Goal: Find specific page/section: Find specific page/section

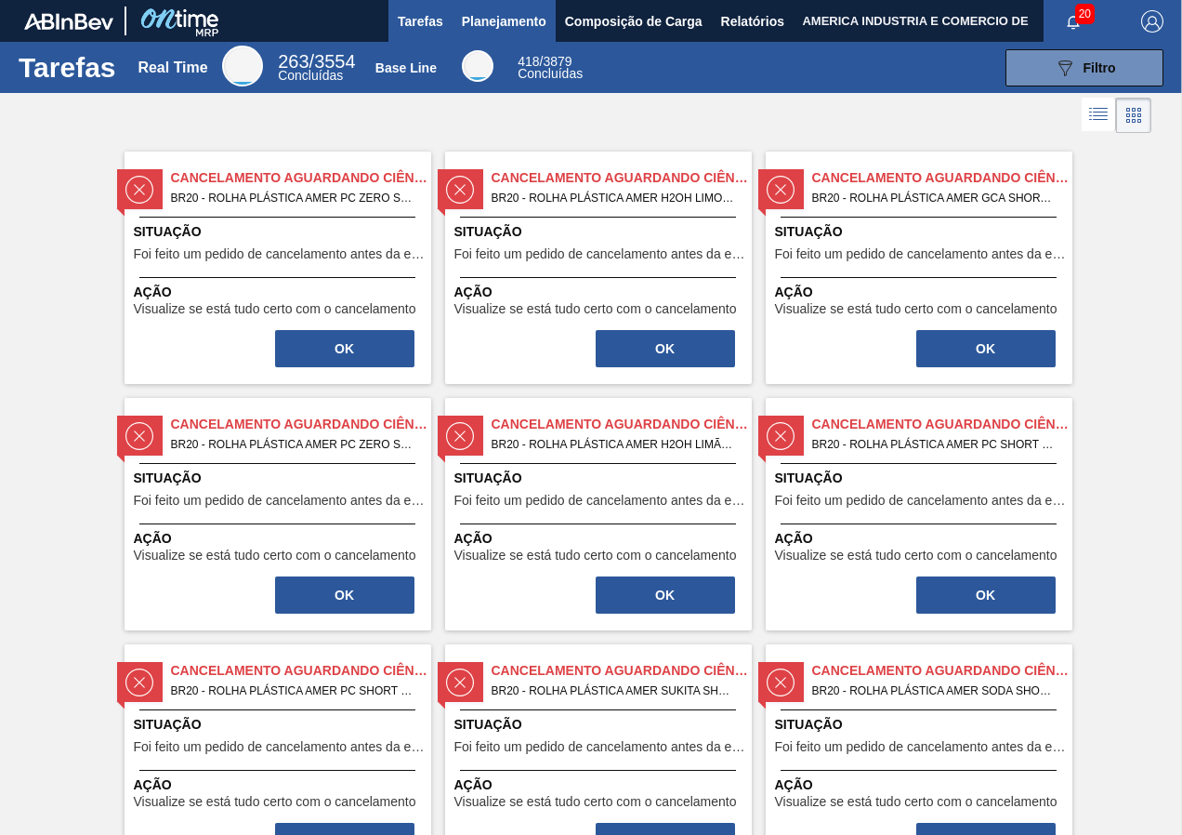
click at [530, 22] on span "Planejamento" at bounding box center [504, 21] width 85 height 22
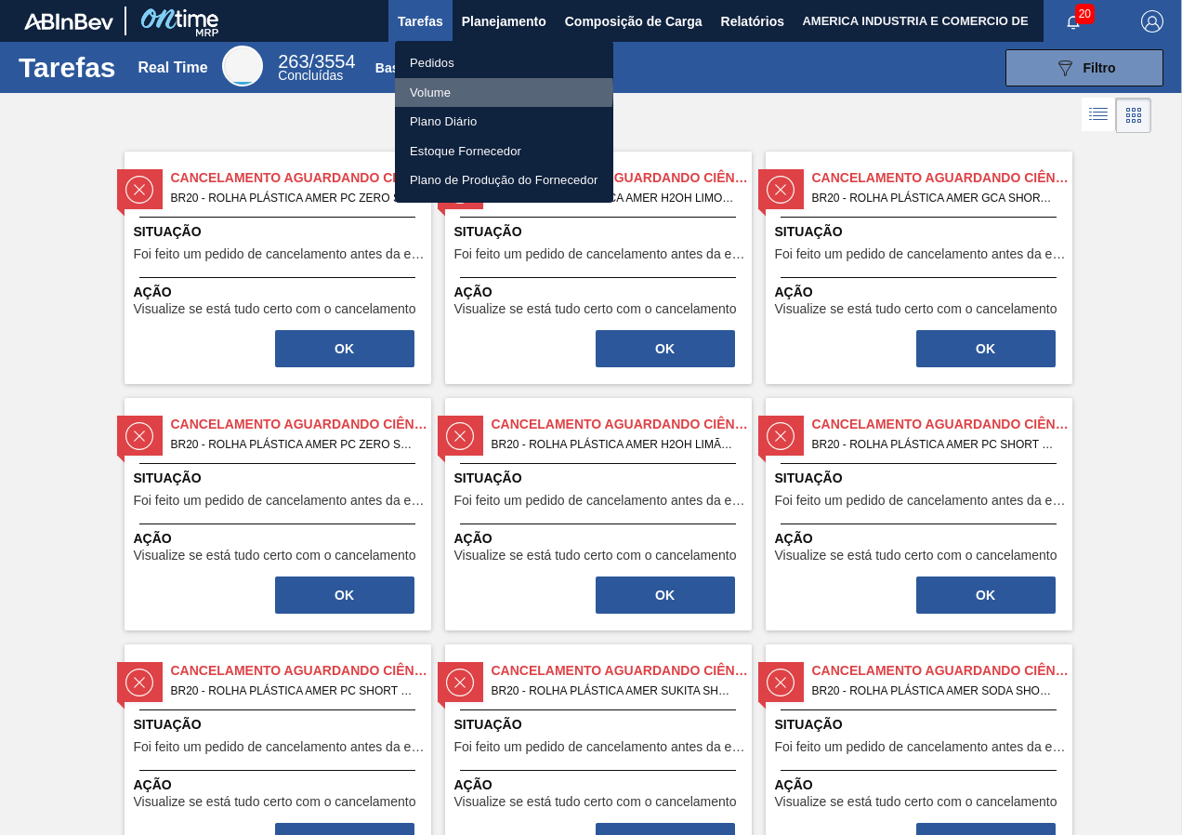
click at [498, 89] on li "Volume" at bounding box center [504, 93] width 218 height 30
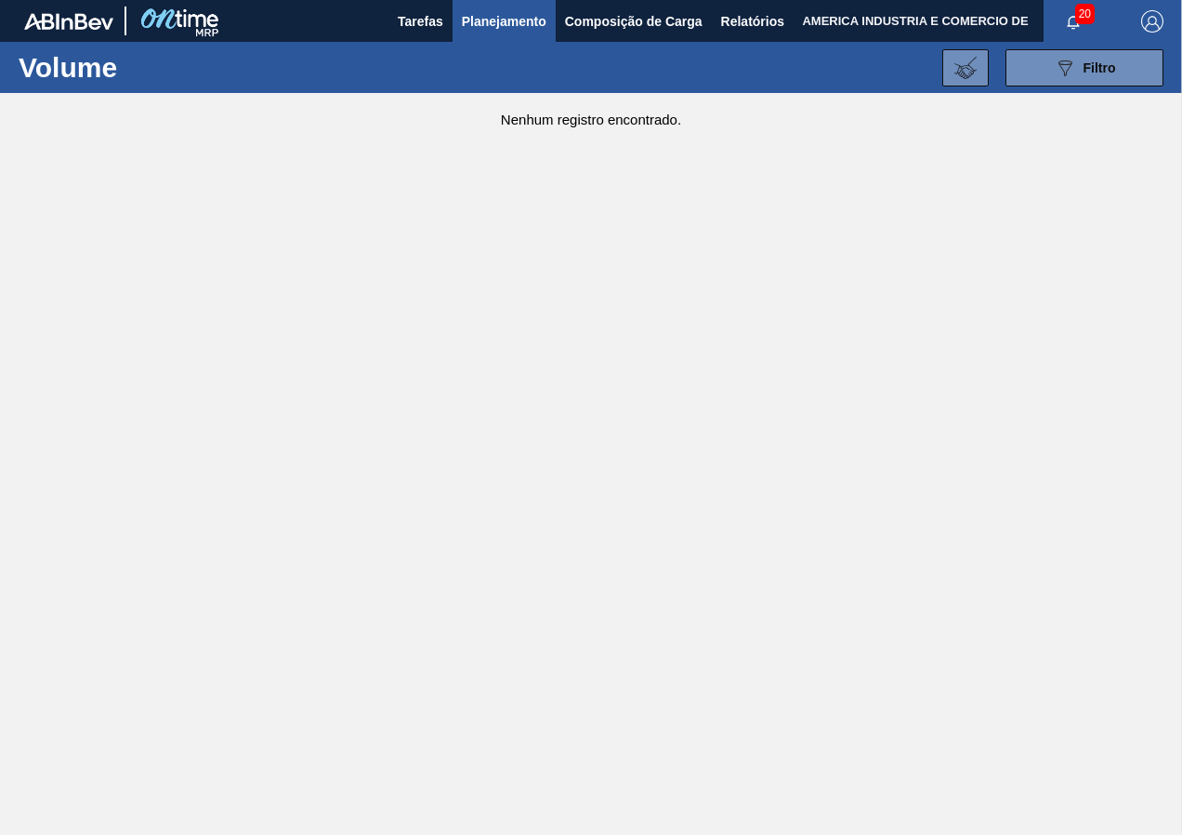
click at [508, 29] on span "Planejamento" at bounding box center [504, 21] width 85 height 22
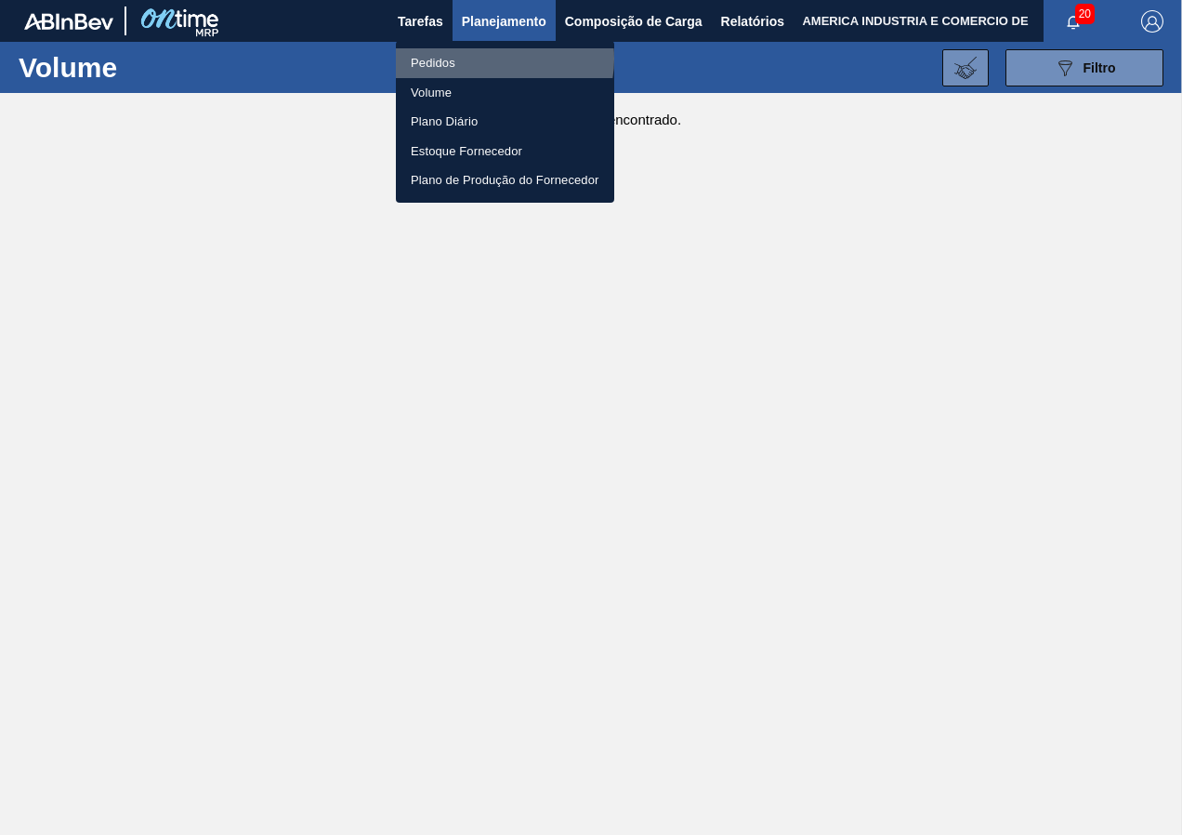
click at [493, 59] on li "Pedidos" at bounding box center [505, 63] width 218 height 30
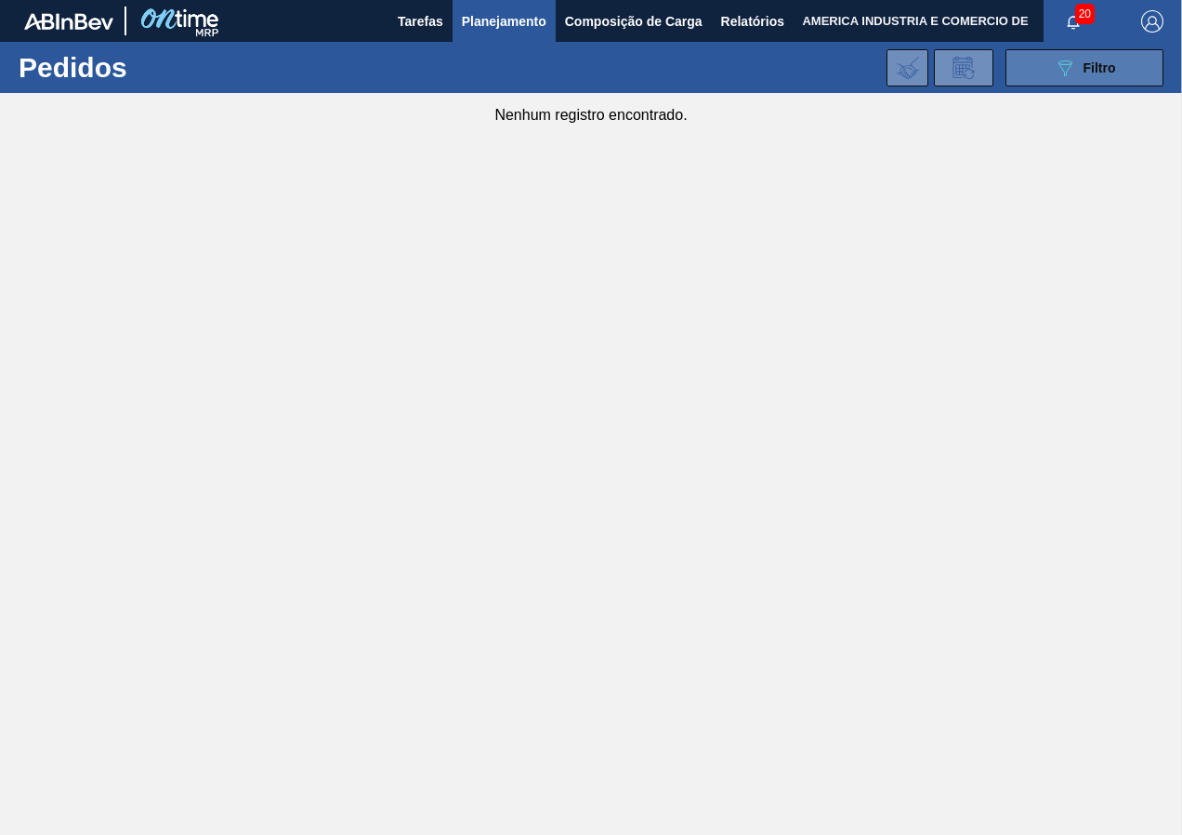
click at [1018, 72] on button "089F7B8B-B2A5-4AFE-B5C0-19BA573D28AC Filtro" at bounding box center [1085, 67] width 158 height 37
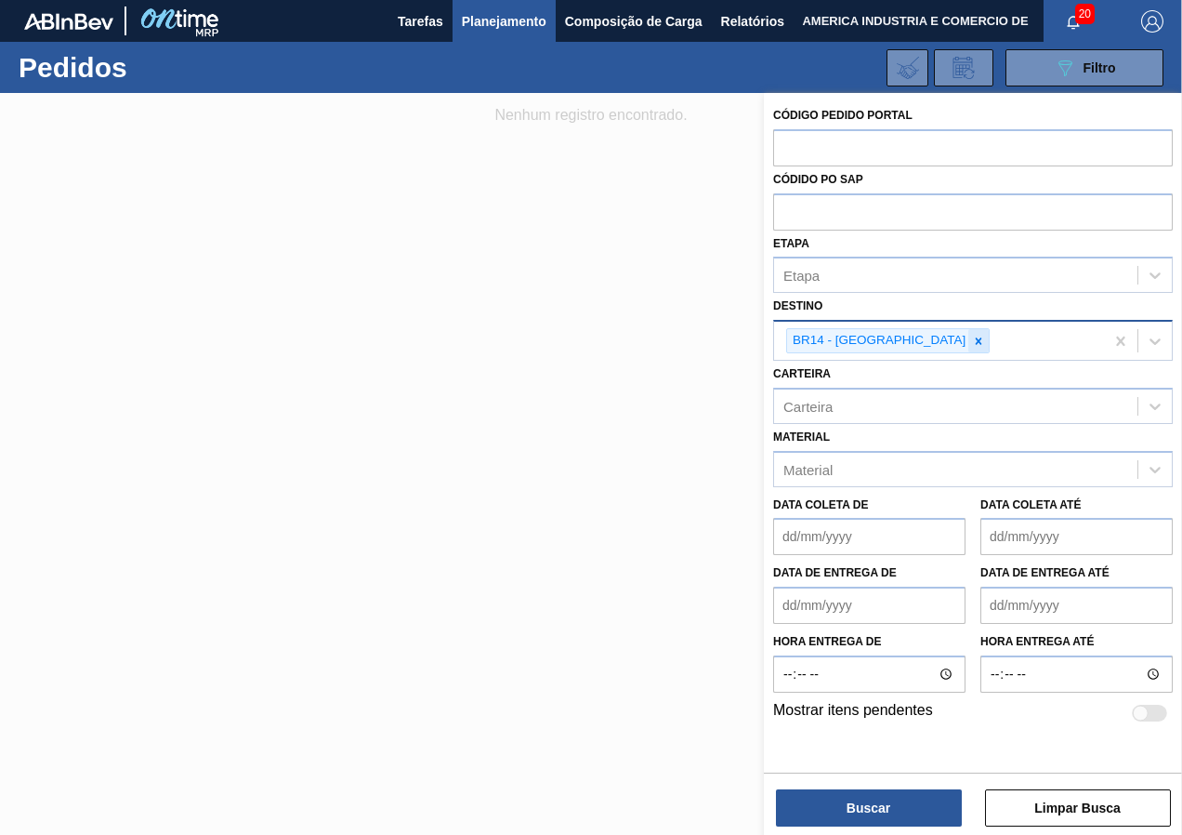
click at [972, 336] on icon at bounding box center [978, 341] width 13 height 13
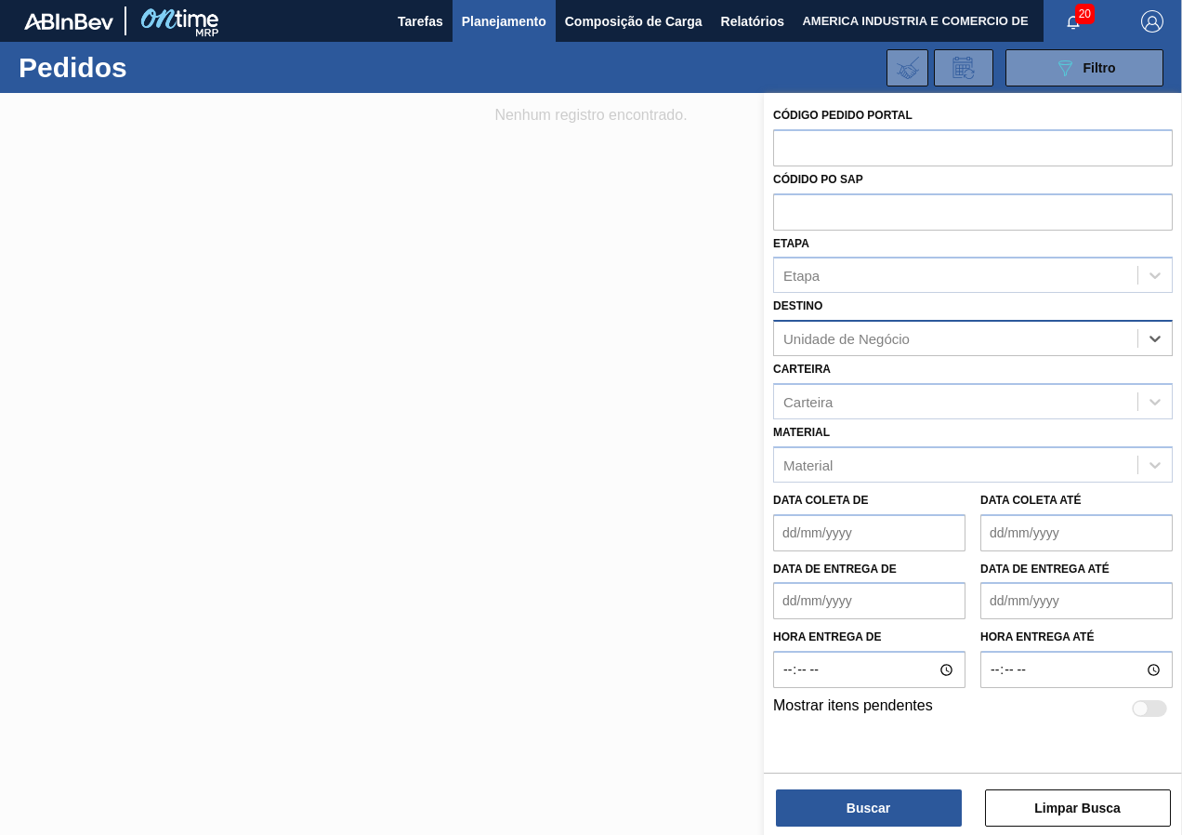
click at [638, 300] on div at bounding box center [591, 510] width 1182 height 835
